Goal: Information Seeking & Learning: Learn about a topic

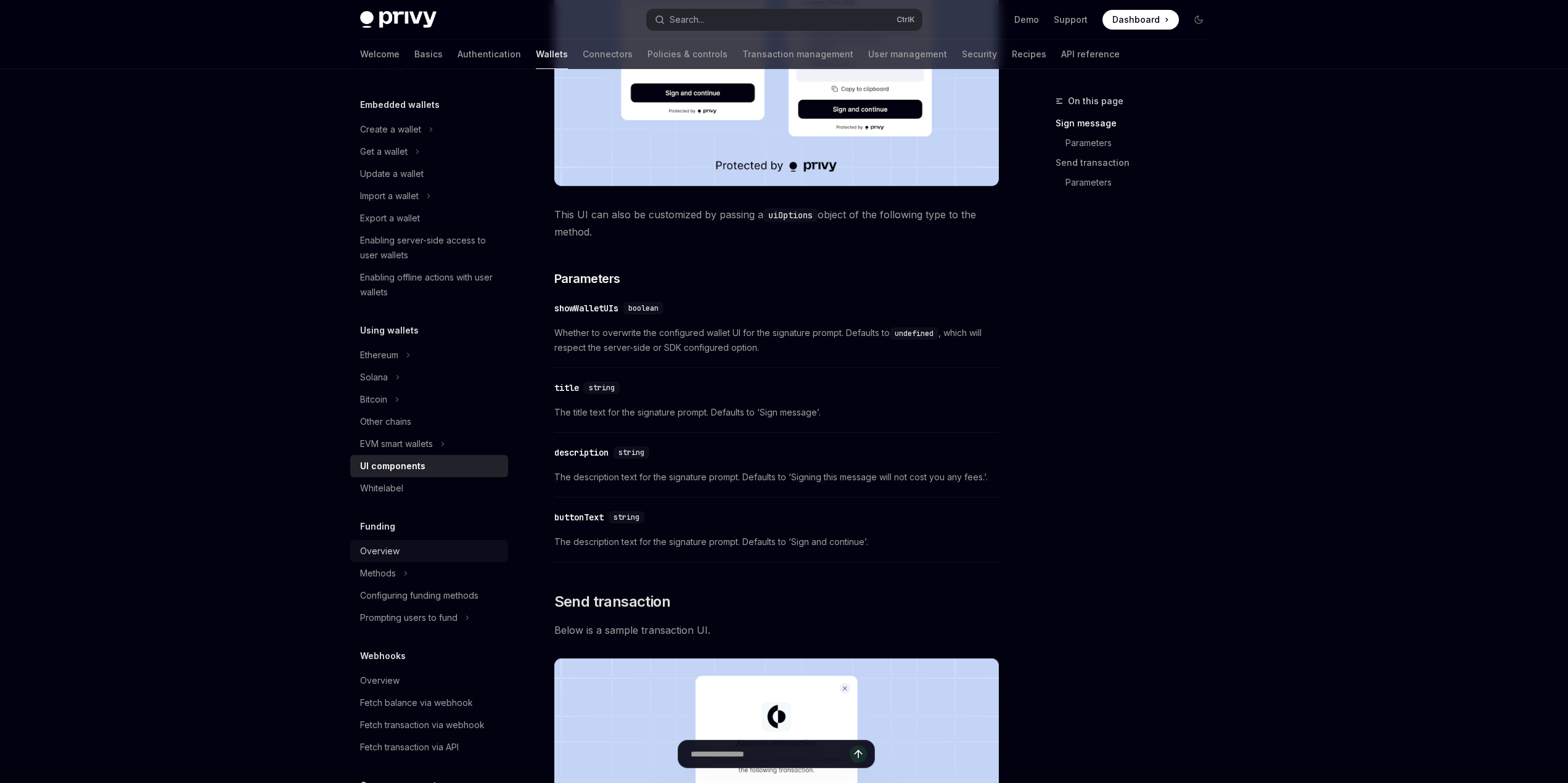
scroll to position [493, 0]
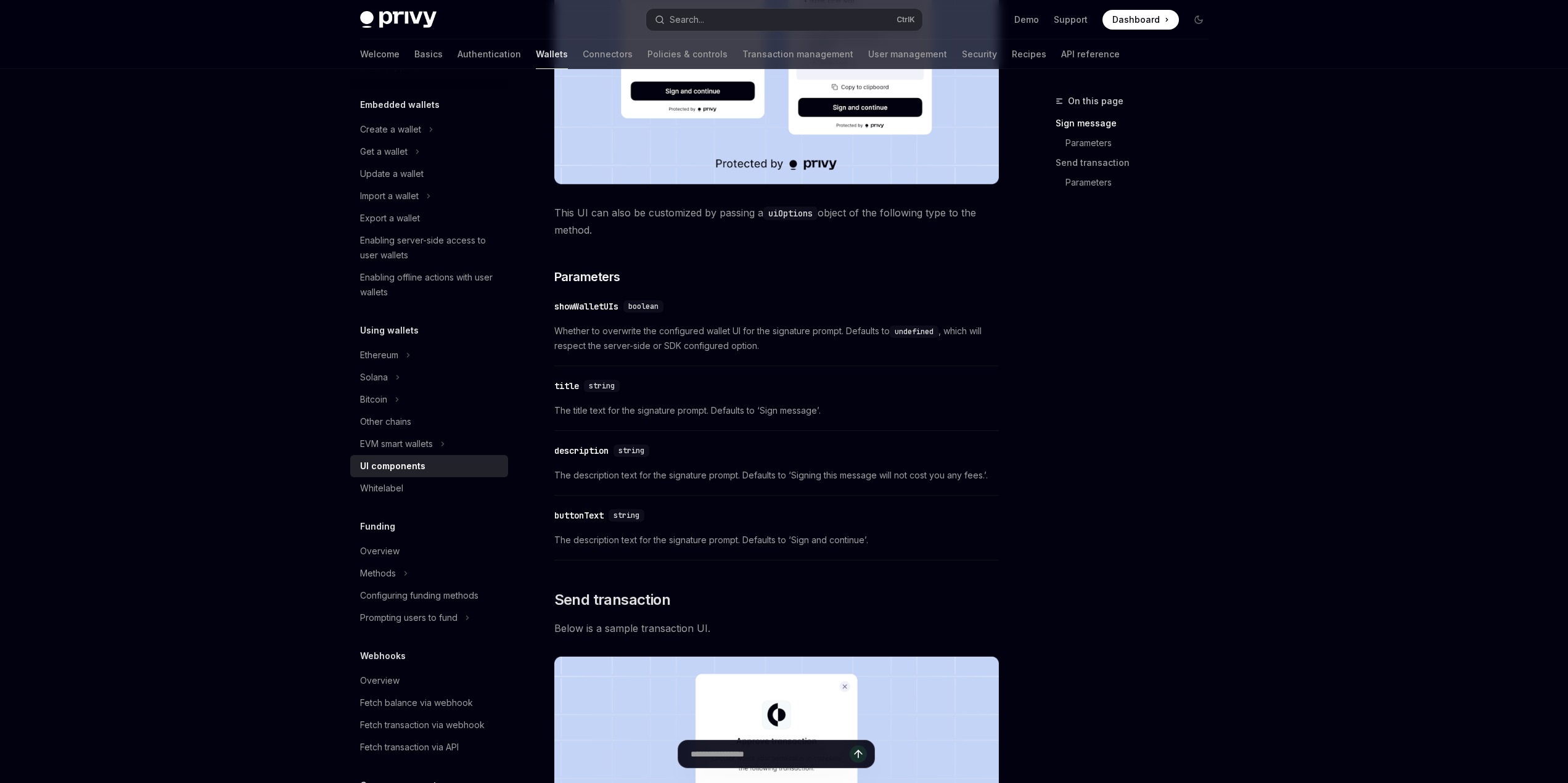
click at [420, 463] on div "UI components" at bounding box center [392, 465] width 65 height 15
type textarea "*"
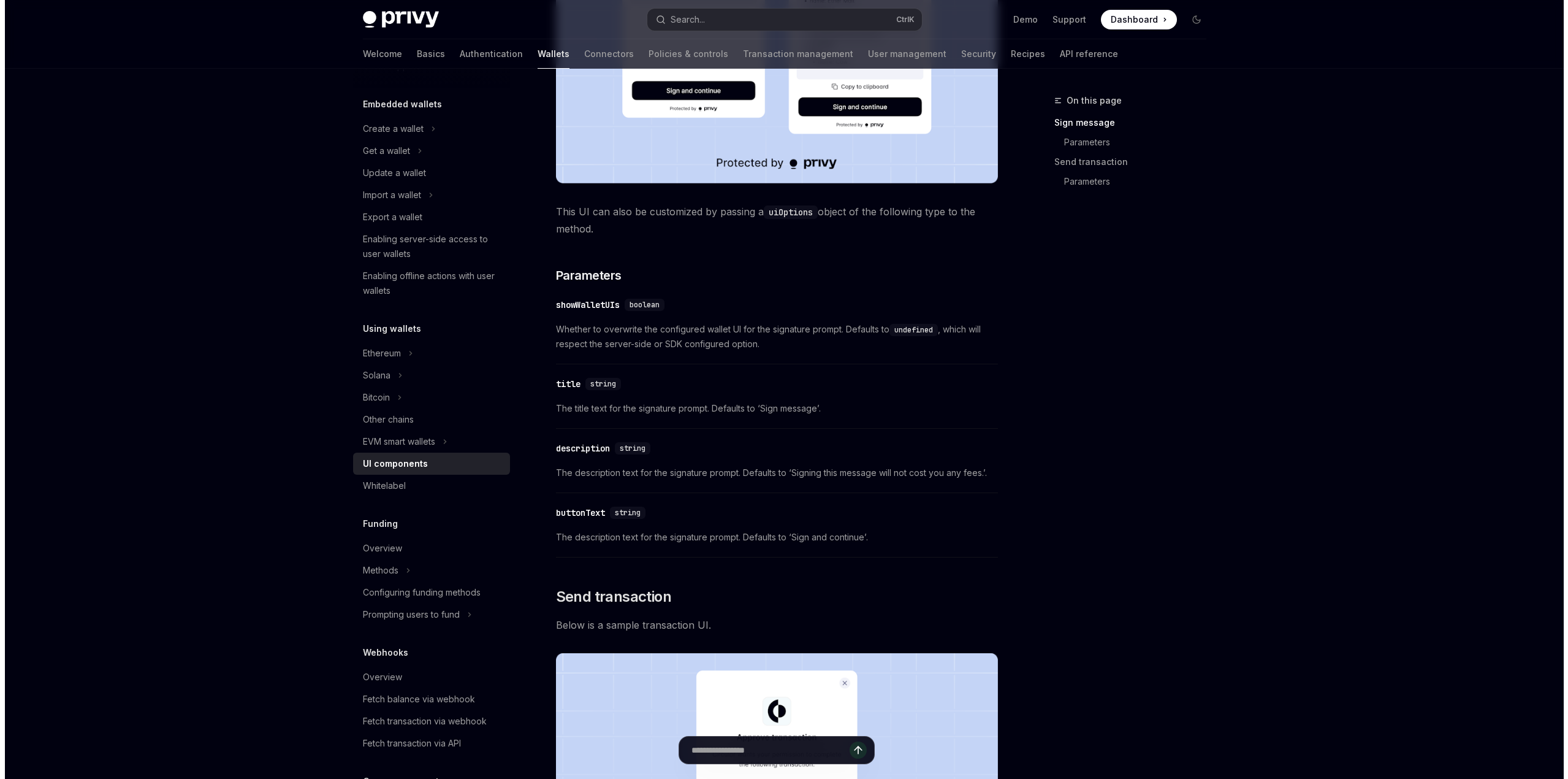
scroll to position [0, 0]
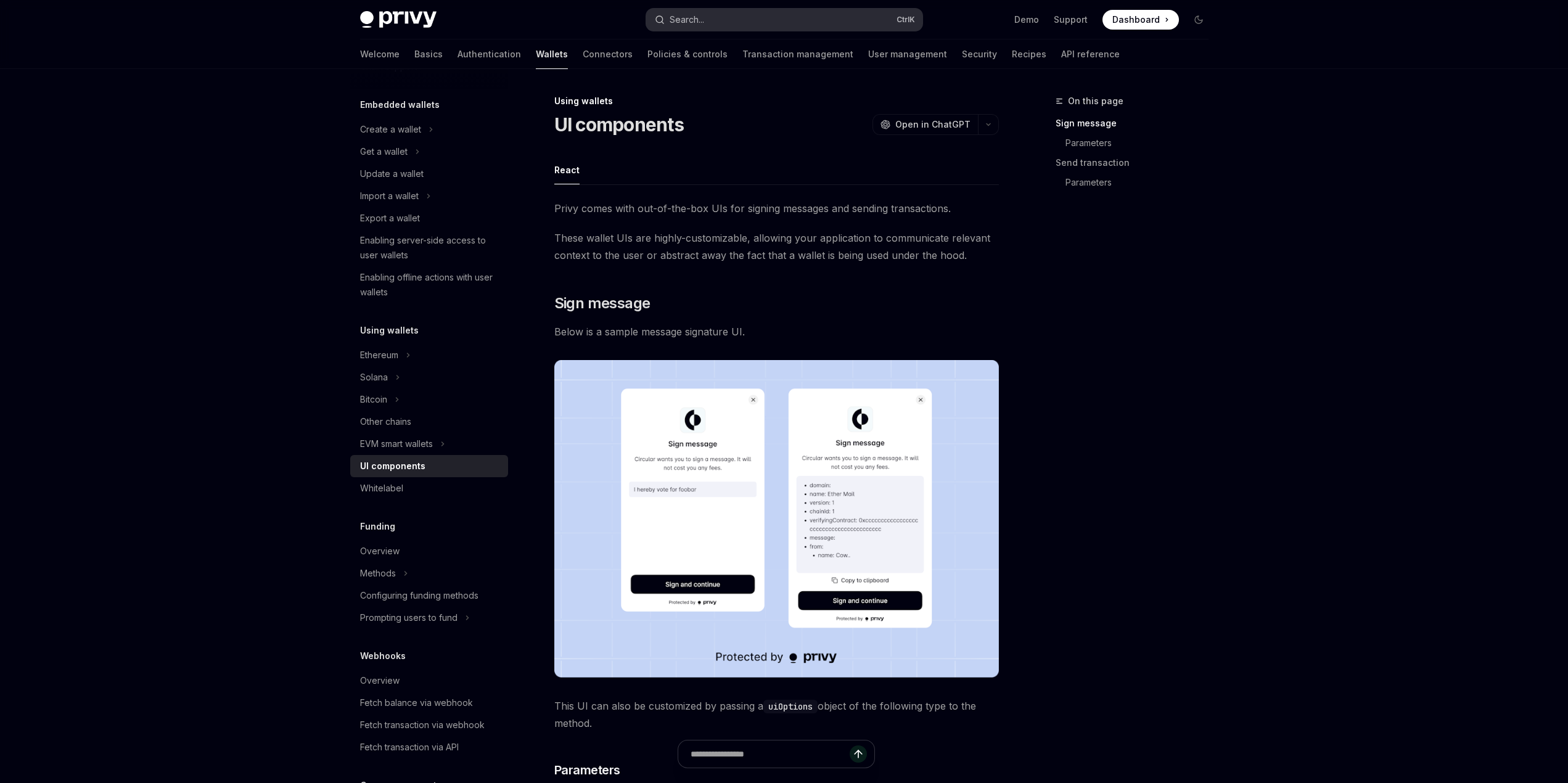
click at [678, 17] on div "Search..." at bounding box center [687, 20] width 34 height 15
